Goal: Task Accomplishment & Management: Manage account settings

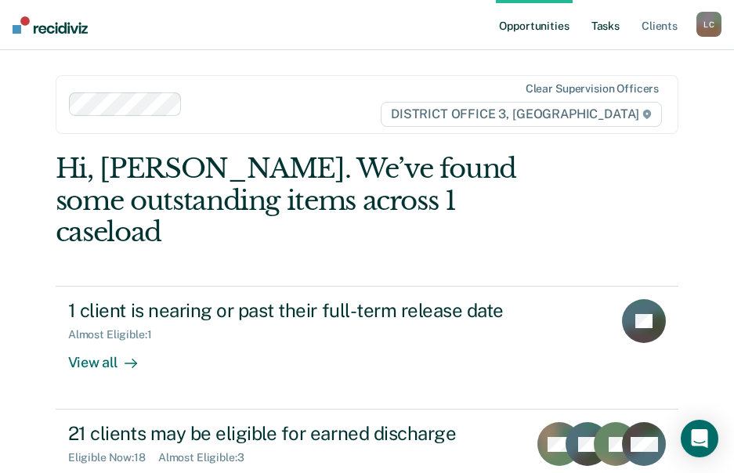
click at [613, 26] on link "Tasks" at bounding box center [605, 25] width 34 height 50
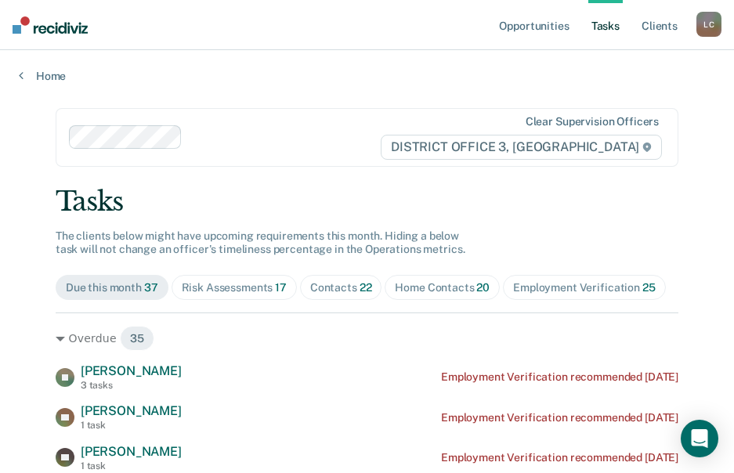
click at [444, 298] on span "Home Contacts 20" at bounding box center [442, 287] width 115 height 25
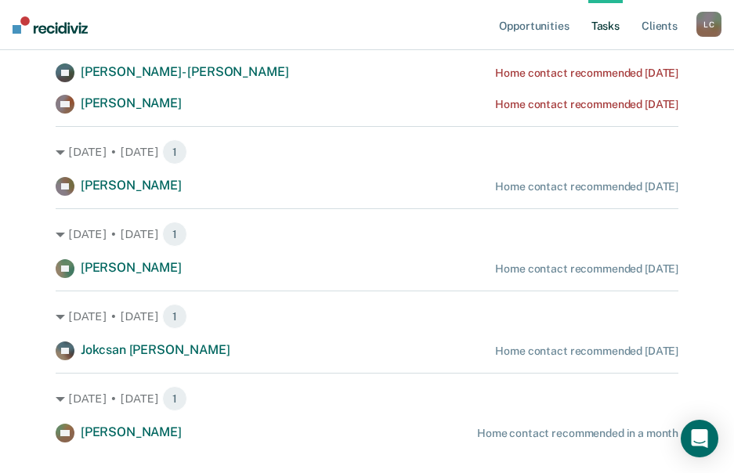
scroll to position [1484, 0]
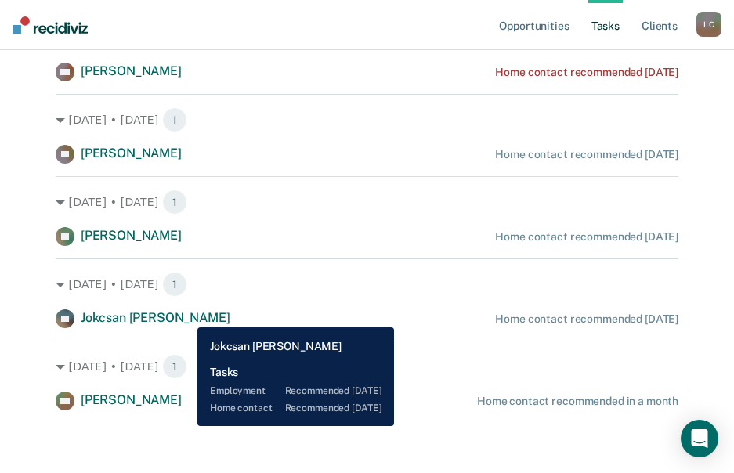
click at [186, 316] on span "Jokcsan [PERSON_NAME]" at bounding box center [156, 317] width 150 height 15
